Goal: Check status

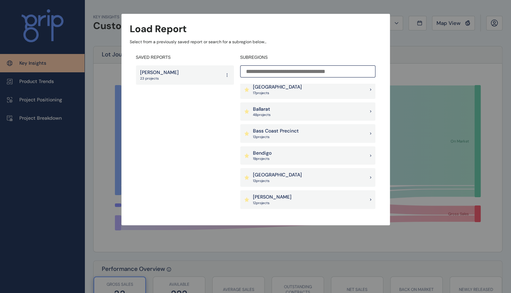
scroll to position [69, 0]
click at [305, 178] on div "[PERSON_NAME] 12 project s" at bounding box center [307, 177] width 135 height 19
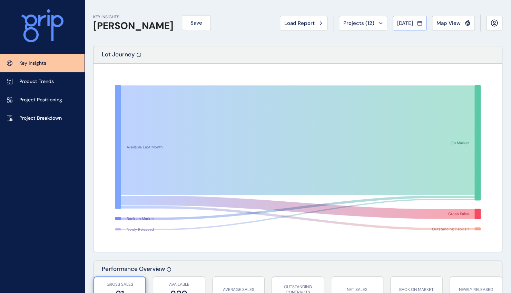
click at [407, 25] on span "[DATE]" at bounding box center [406, 23] width 16 height 7
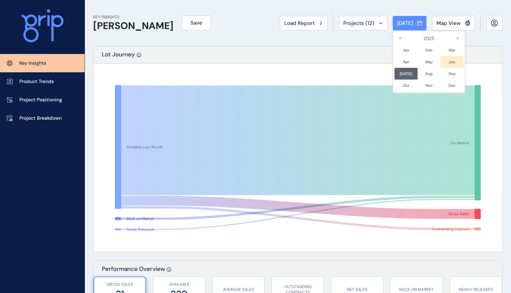
click at [447, 62] on li "Jun No report is available for this period. New months are usually published 5 …" at bounding box center [452, 62] width 23 height 12
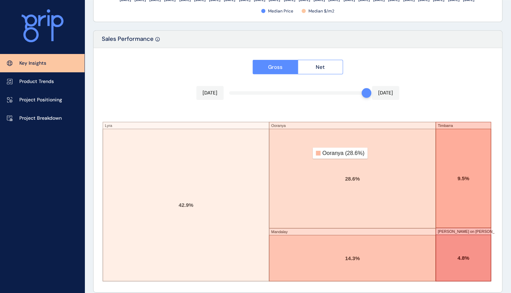
scroll to position [1160, 0]
